Goal: Find specific page/section: Find specific page/section

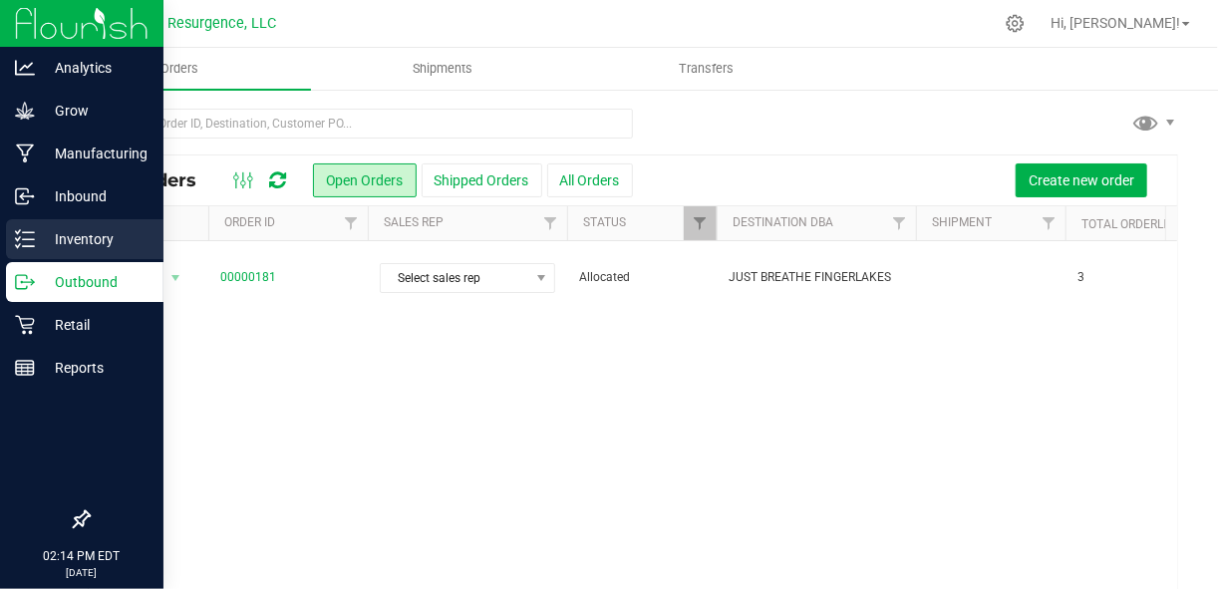
click at [46, 238] on p "Inventory" at bounding box center [95, 239] width 120 height 24
